Goal: Transaction & Acquisition: Purchase product/service

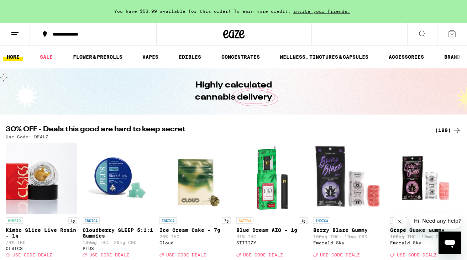
click at [442, 129] on div "(188)" at bounding box center [448, 130] width 26 height 9
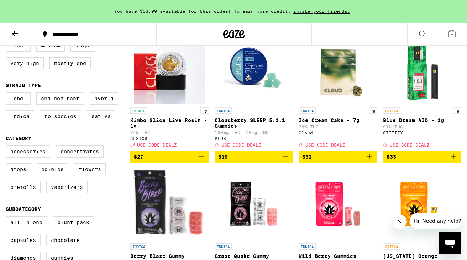
scroll to position [95, 0]
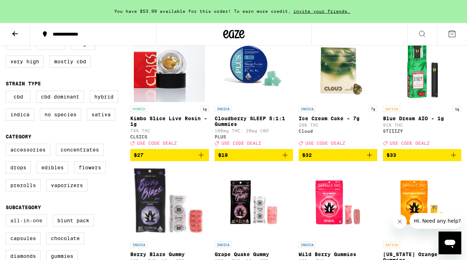
click at [21, 227] on label "All-In-One" at bounding box center [26, 221] width 41 height 12
click at [7, 216] on input "All-In-One" at bounding box center [7, 216] width 0 height 0
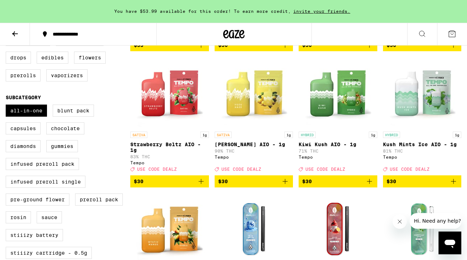
scroll to position [121, 0]
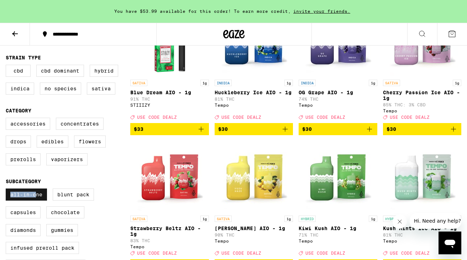
drag, startPoint x: 34, startPoint y: 199, endPoint x: 35, endPoint y: 205, distance: 5.5
click at [35, 201] on label "All-In-One" at bounding box center [26, 195] width 41 height 12
click at [37, 201] on label "All-In-One" at bounding box center [26, 195] width 41 height 12
click at [7, 190] on input "All-In-One" at bounding box center [7, 190] width 0 height 0
checkbox input "false"
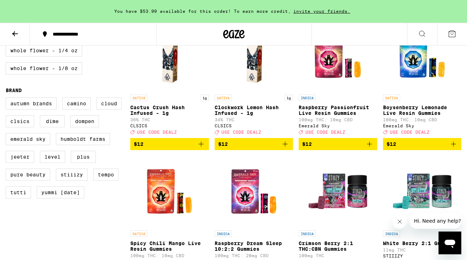
scroll to position [554, 0]
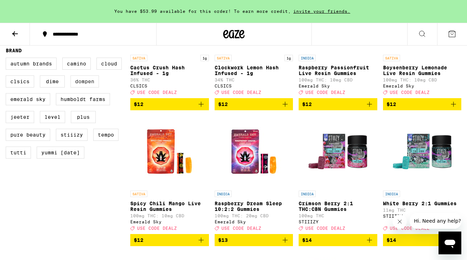
click at [82, 88] on label "Dompen" at bounding box center [85, 82] width 29 height 12
click at [7, 59] on input "Dompen" at bounding box center [7, 59] width 0 height 0
checkbox input "true"
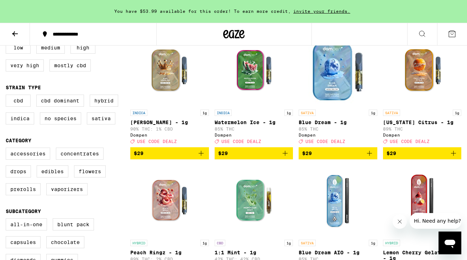
scroll to position [91, 0]
